Goal: Task Accomplishment & Management: Use online tool/utility

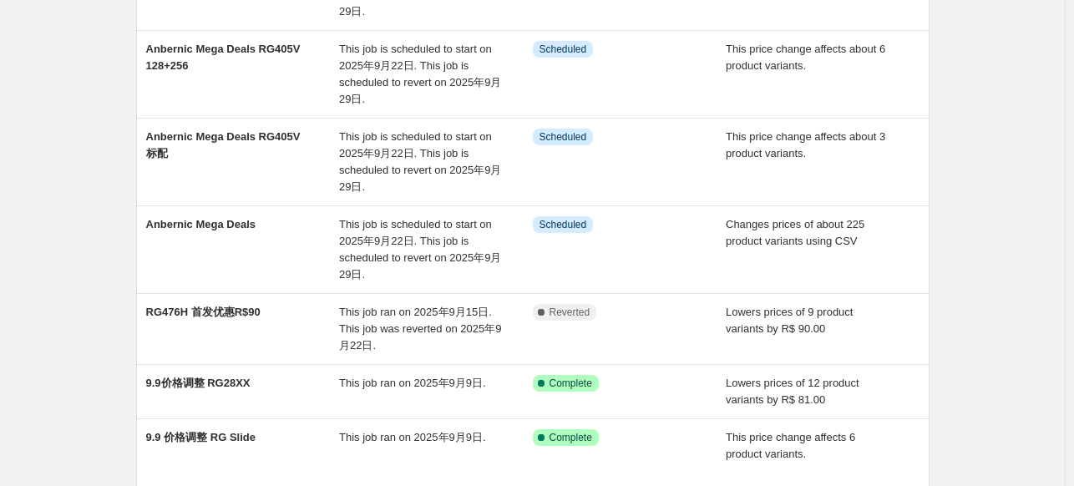
scroll to position [501, 0]
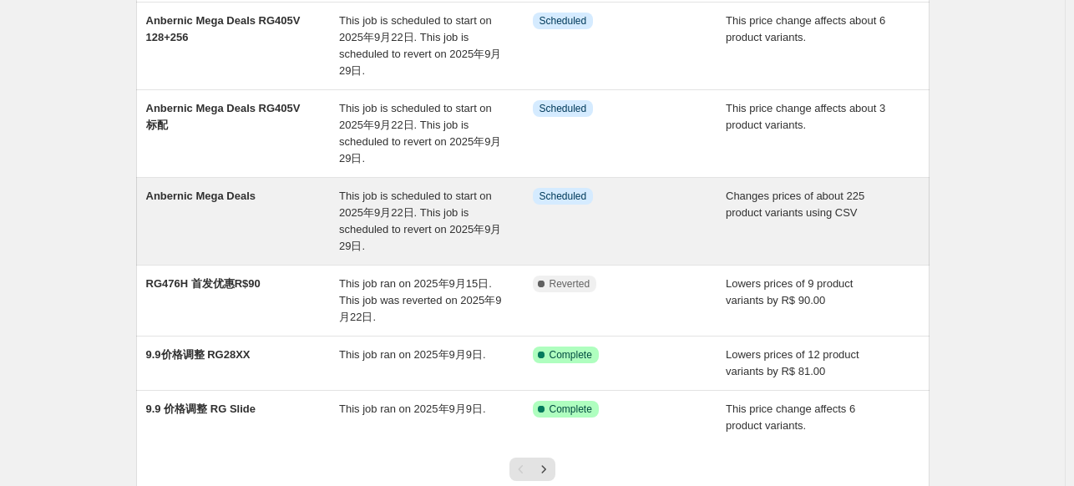
click at [434, 199] on span "This job is scheduled to start on 2025年9月22日. This job is scheduled to revert o…" at bounding box center [420, 221] width 162 height 63
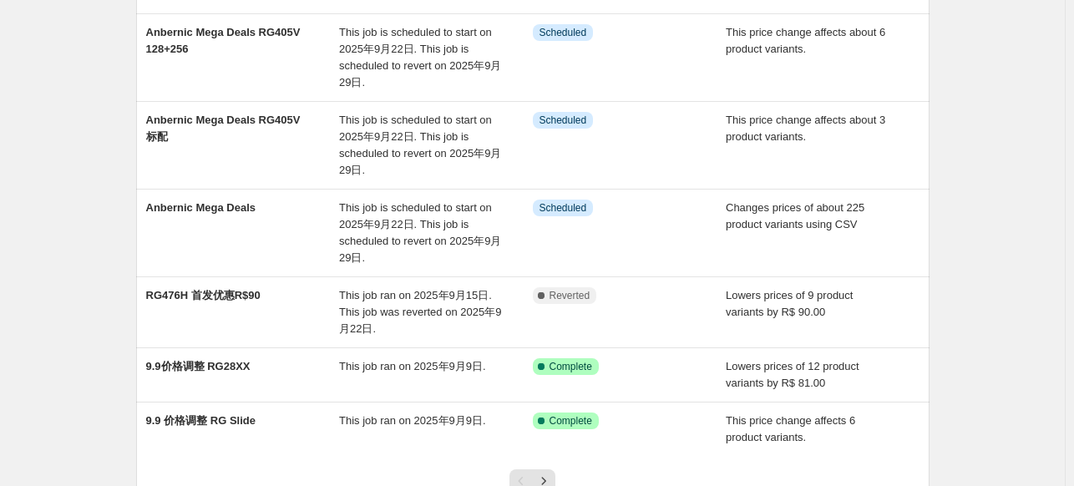
scroll to position [418, 0]
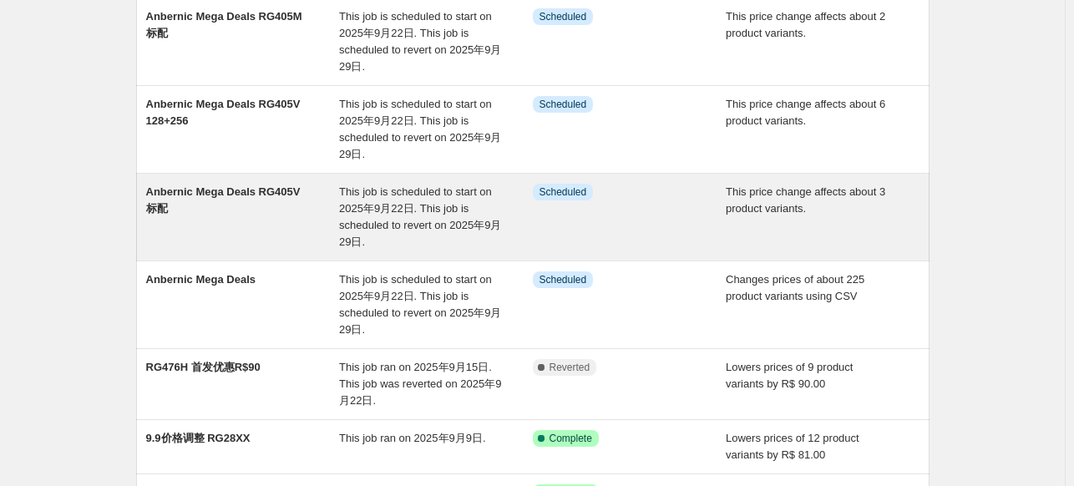
click at [231, 185] on span "Anbernic Mega Deals RG405V 标配" at bounding box center [223, 199] width 155 height 29
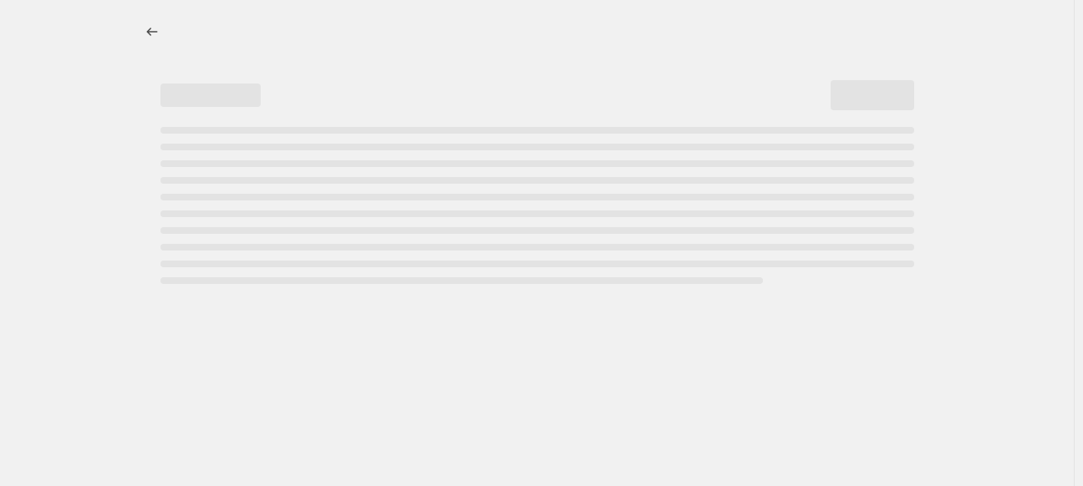
select select "pcap"
select select "no_change"
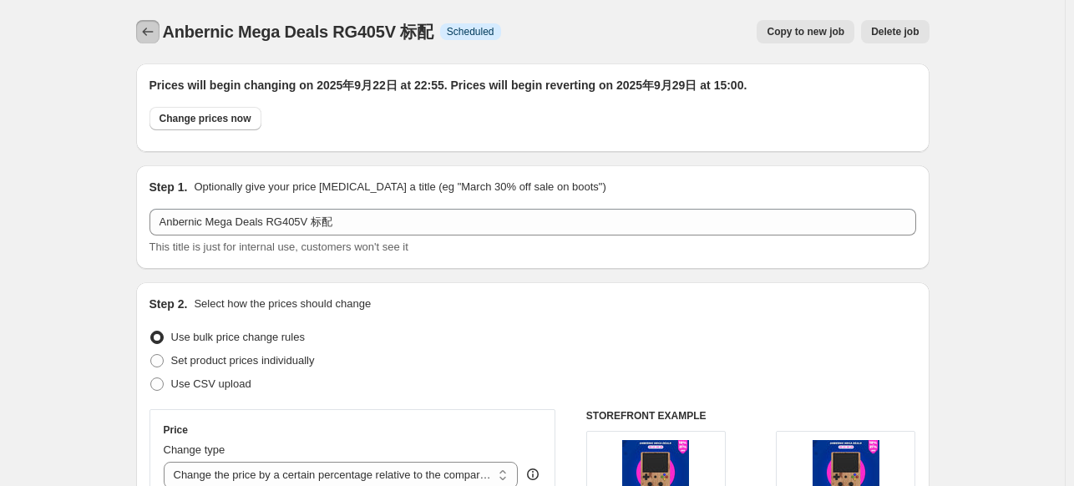
click at [145, 35] on icon "Price change jobs" at bounding box center [148, 31] width 17 height 17
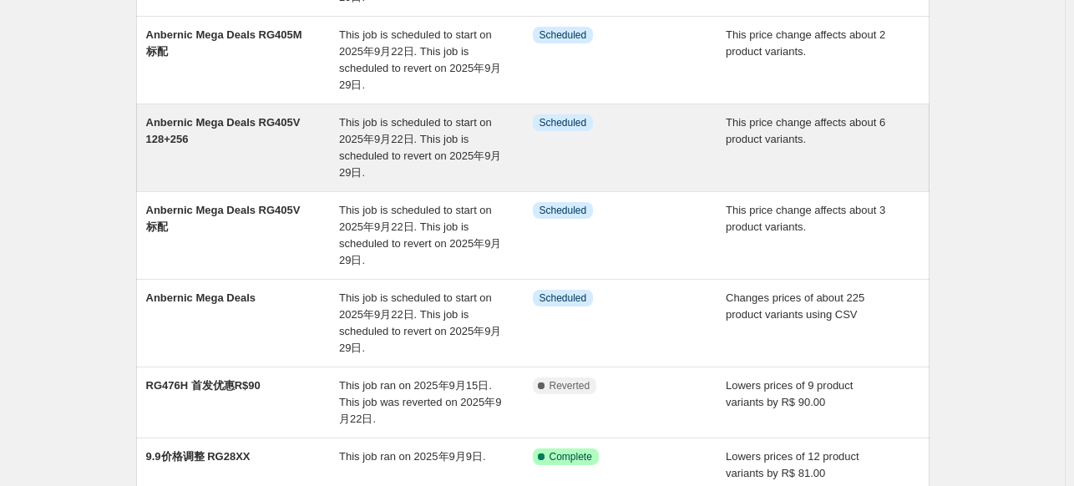
scroll to position [418, 0]
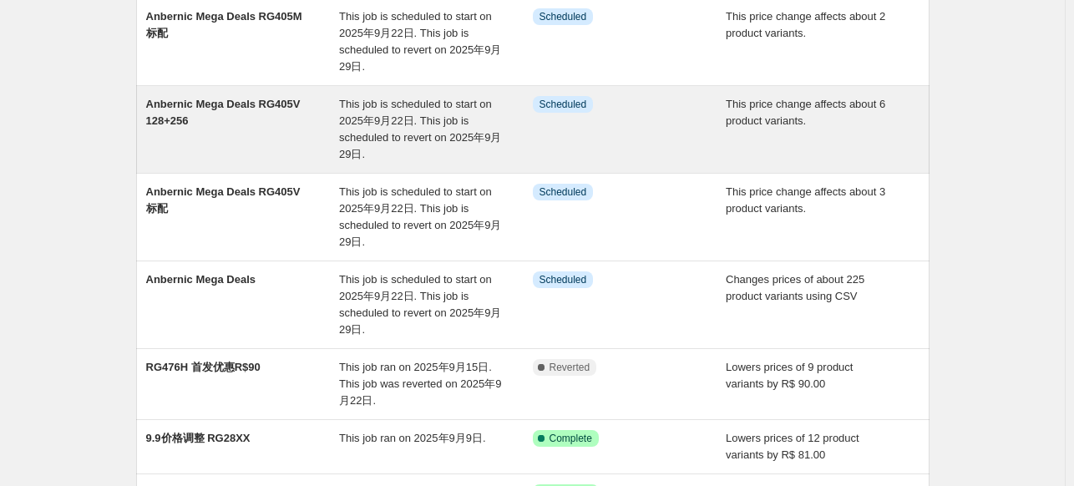
click at [239, 109] on span "Anbernic Mega Deals RG405V 128+256" at bounding box center [223, 112] width 155 height 29
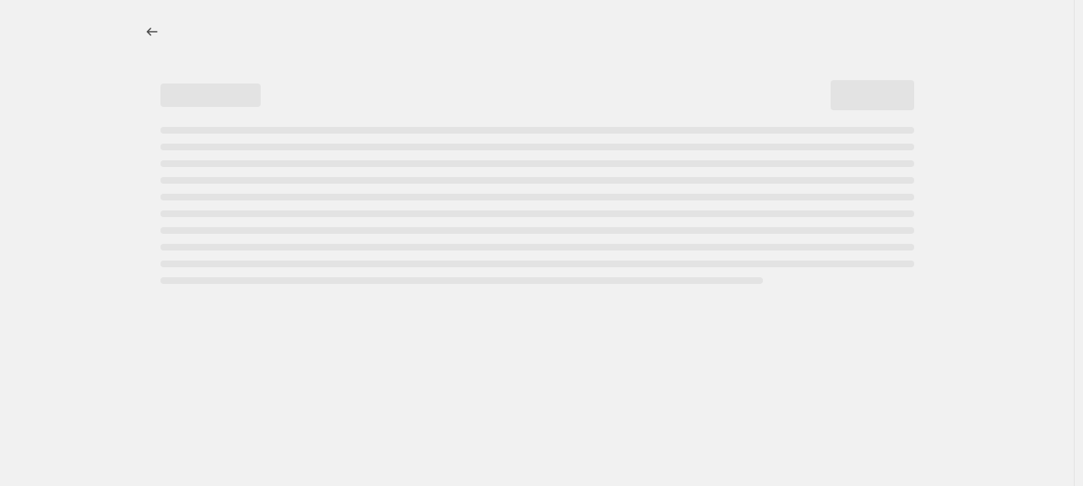
select select "pcap"
select select "no_change"
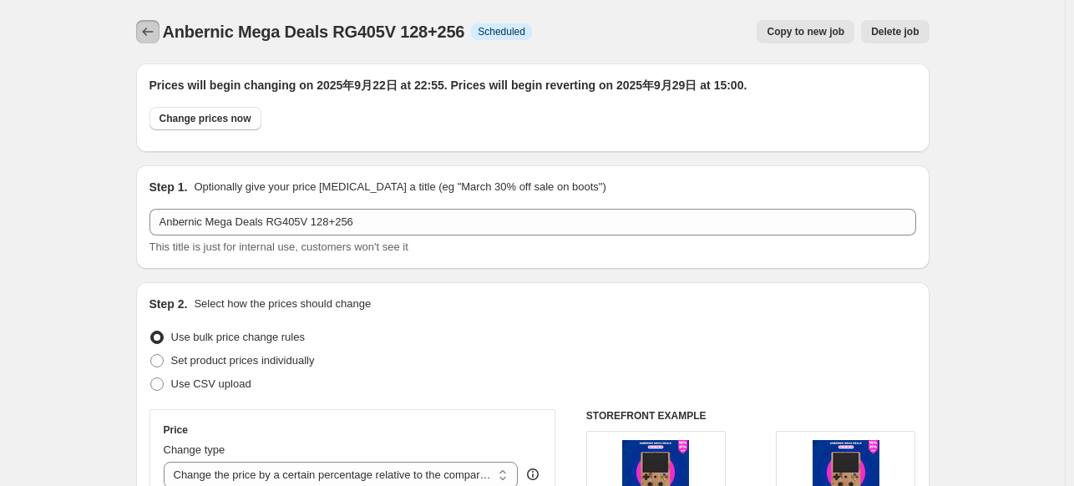
click at [149, 33] on icon "Price change jobs" at bounding box center [148, 31] width 17 height 17
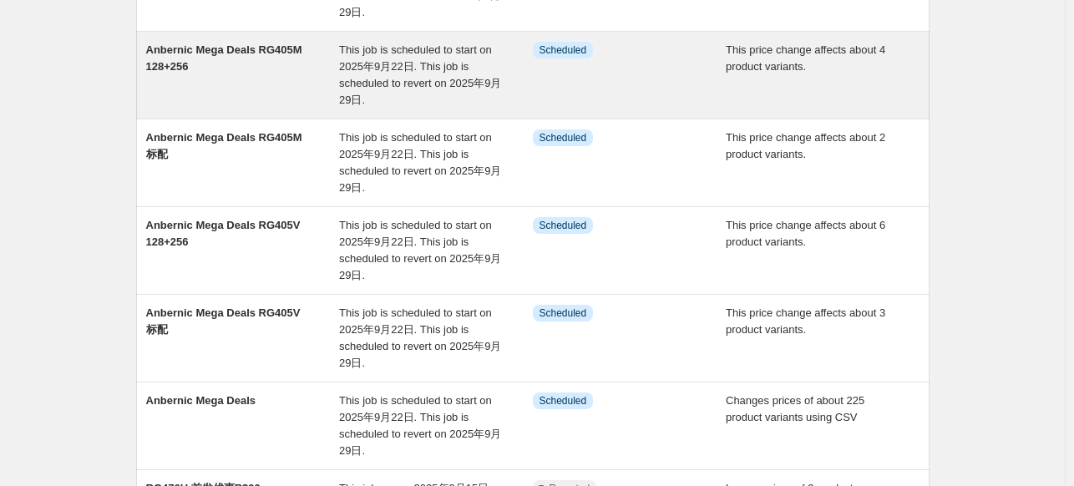
scroll to position [334, 0]
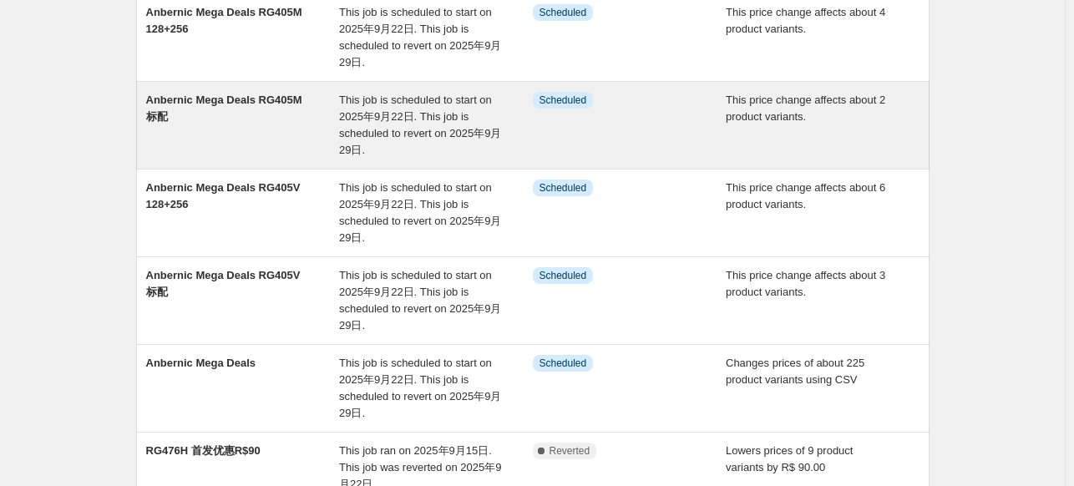
click at [197, 105] on span "Anbernic Mega Deals RG405M 标配" at bounding box center [224, 108] width 156 height 29
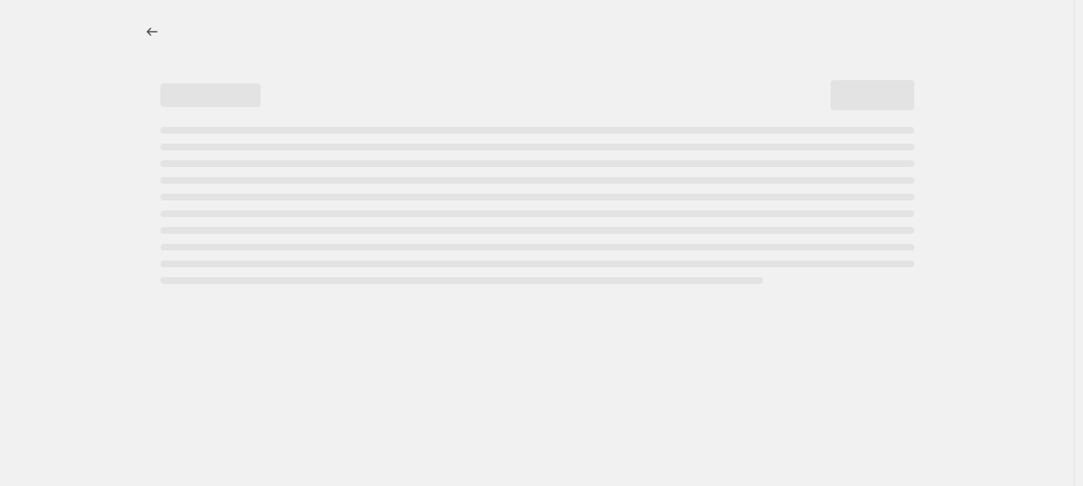
select select "pcap"
select select "no_change"
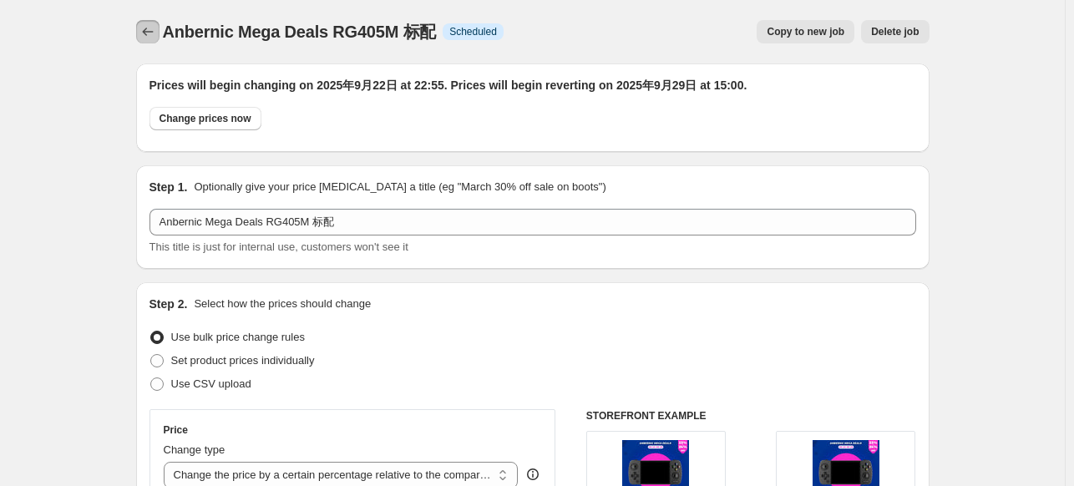
click at [150, 29] on icon "Price change jobs" at bounding box center [147, 32] width 11 height 8
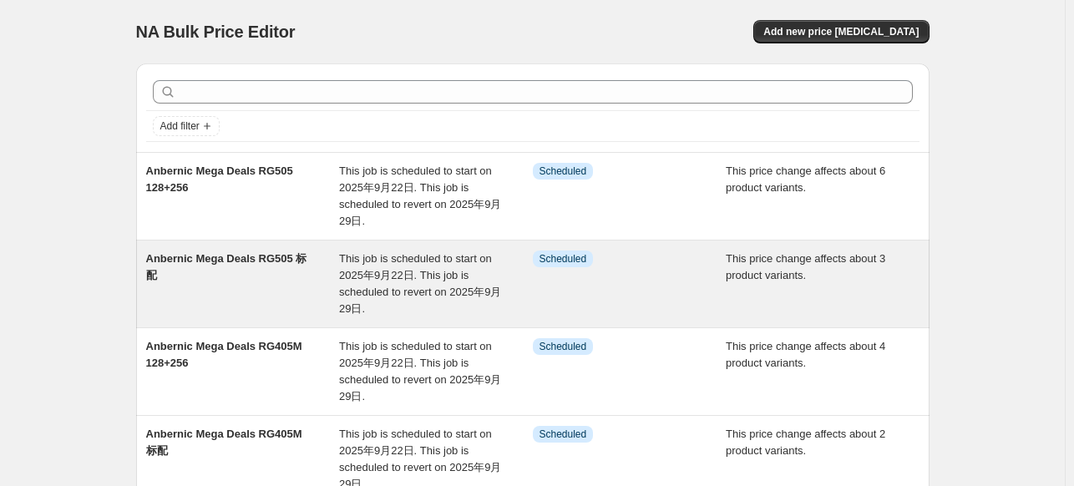
scroll to position [167, 0]
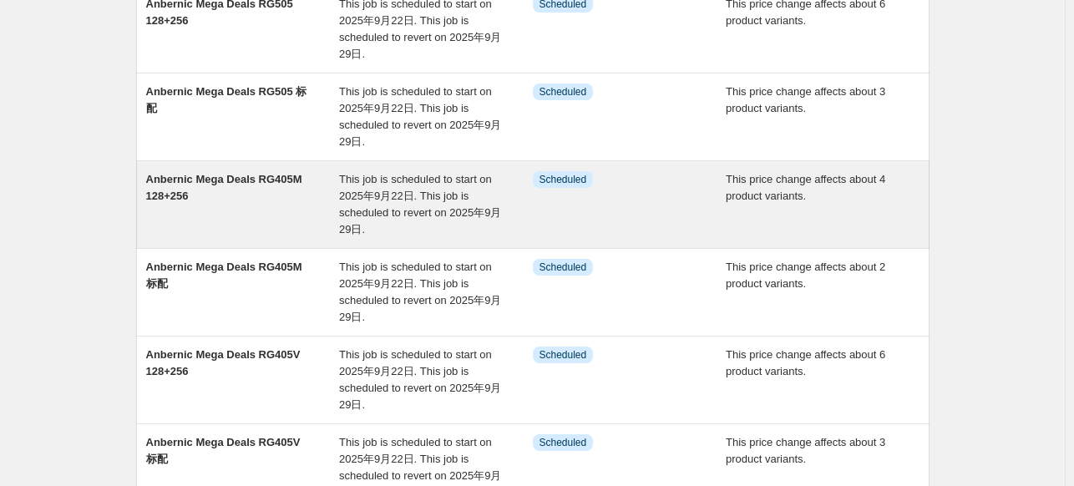
click at [211, 175] on span "Anbernic Mega Deals RG405M 128+256" at bounding box center [224, 187] width 156 height 29
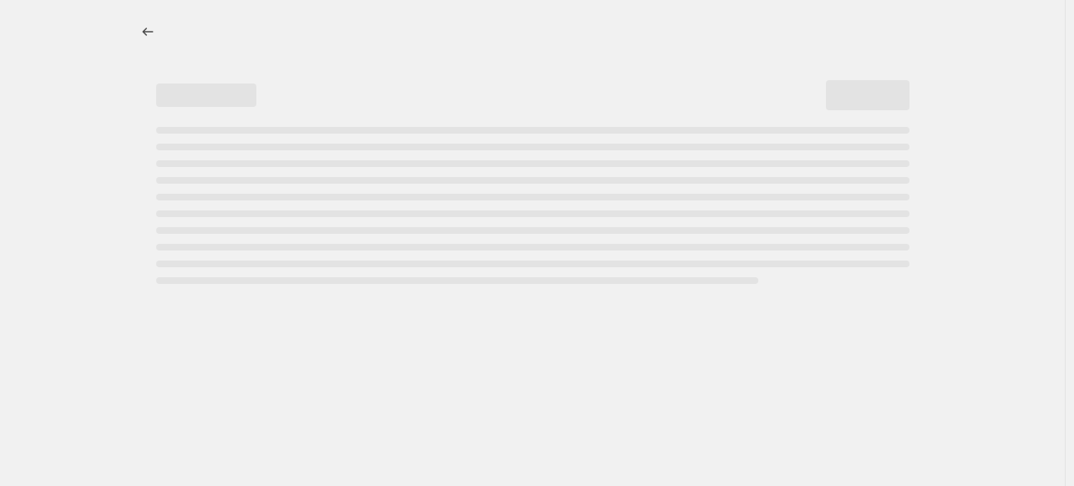
select select "pcap"
select select "no_change"
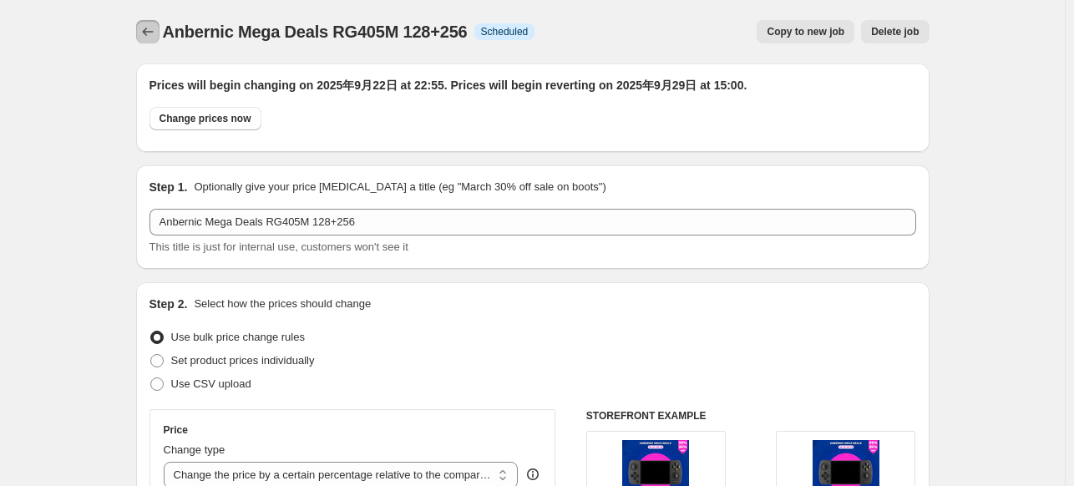
click at [151, 38] on icon "Price change jobs" at bounding box center [148, 31] width 17 height 17
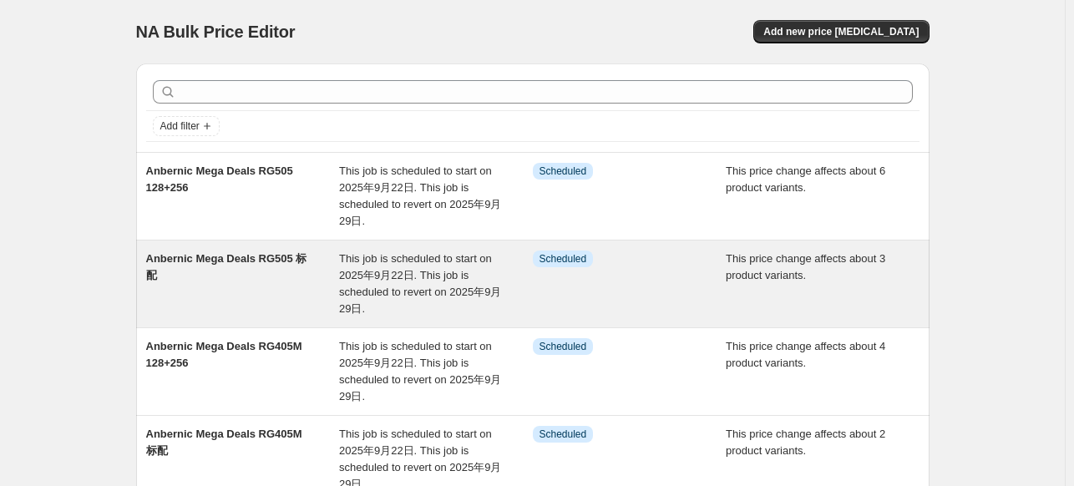
click at [225, 253] on span "Anbernic Mega Deals RG505 标配" at bounding box center [226, 266] width 161 height 29
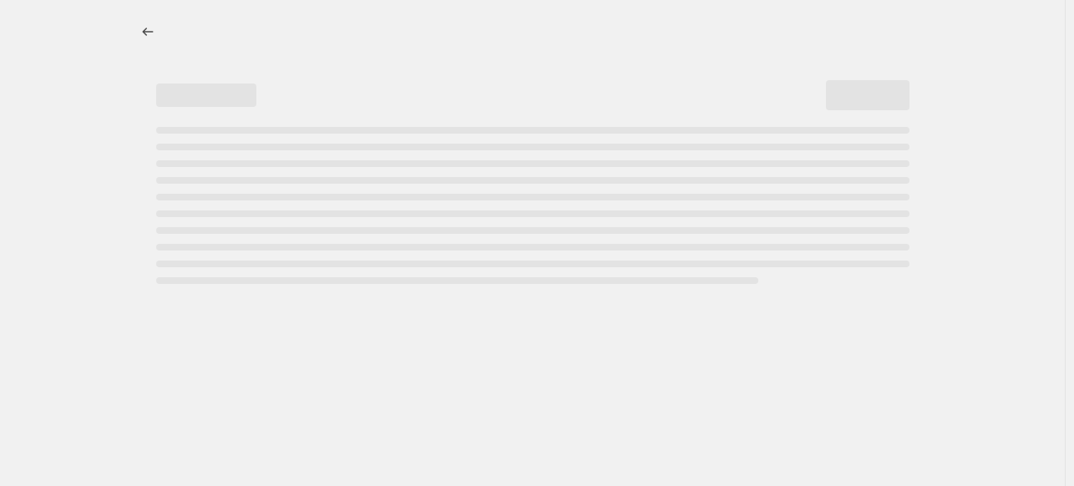
select select "pcap"
select select "no_change"
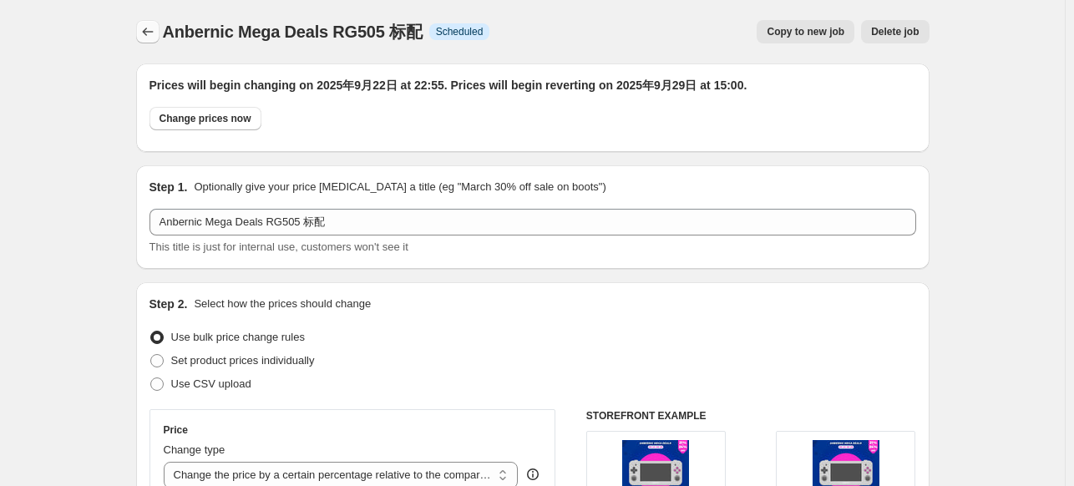
click at [152, 25] on icon "Price change jobs" at bounding box center [148, 31] width 17 height 17
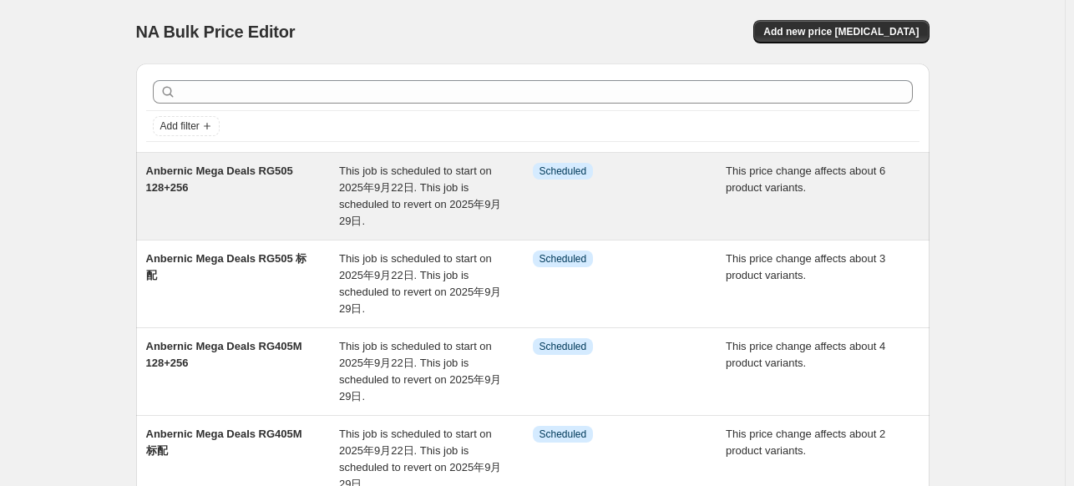
click at [216, 177] on span "Anbernic Mega Deals RG505 128+256" at bounding box center [219, 179] width 147 height 29
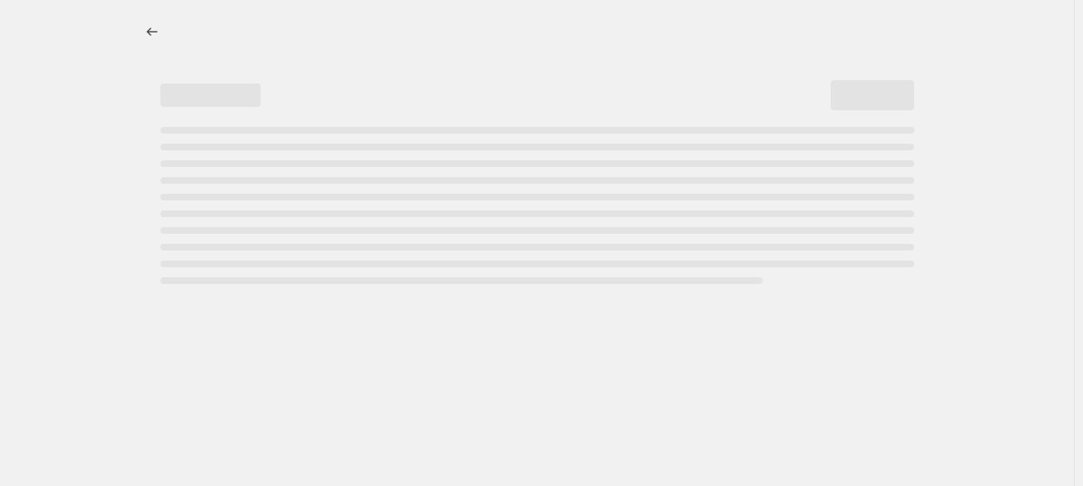
select select "pcap"
select select "no_change"
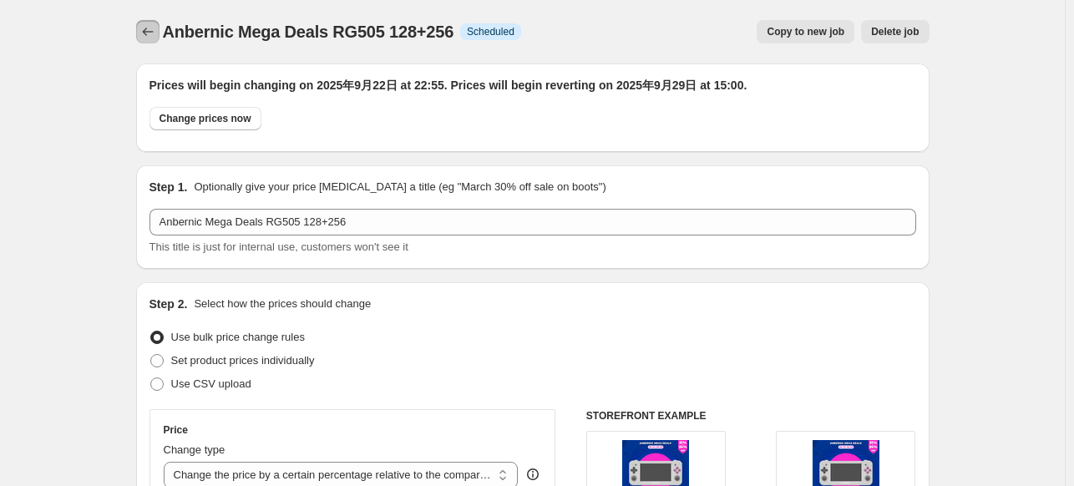
click at [150, 34] on icon "Price change jobs" at bounding box center [148, 31] width 17 height 17
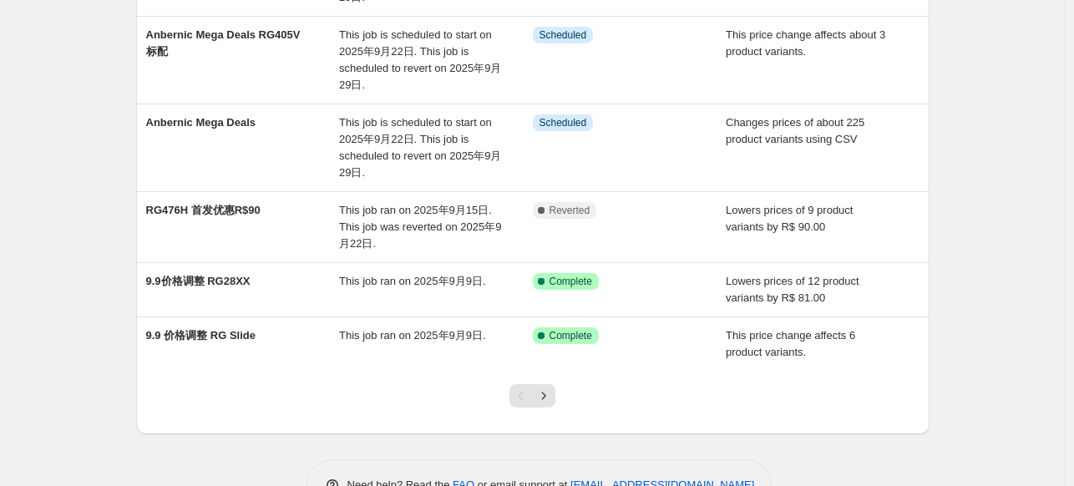
scroll to position [585, 0]
